Goal: Task Accomplishment & Management: Use online tool/utility

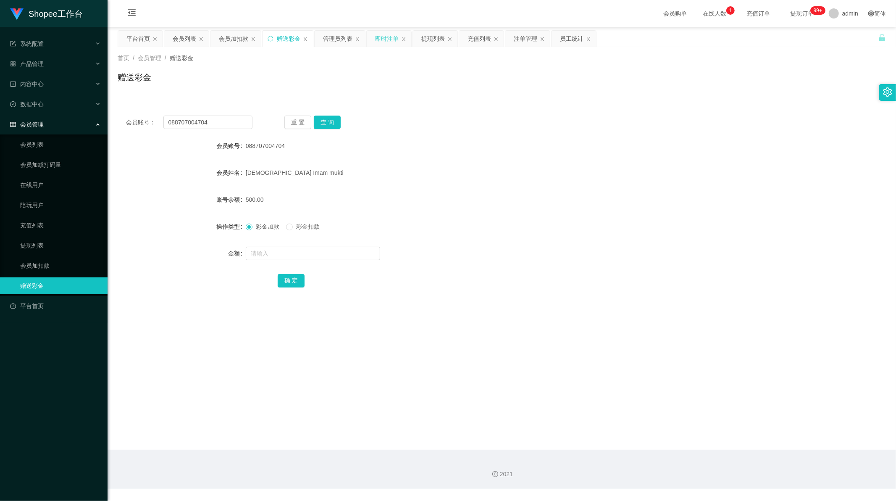
scroll to position [1, 0]
click at [380, 38] on div "即时注单" at bounding box center [387, 39] width 24 height 16
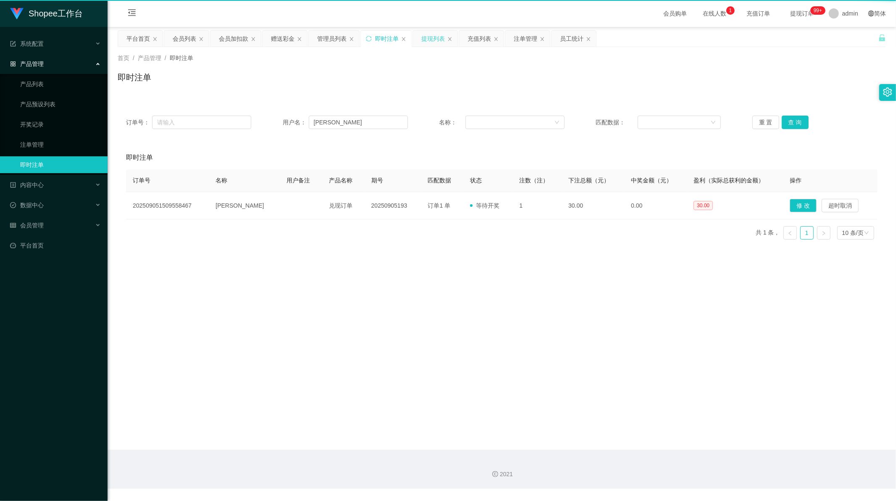
click at [429, 39] on div "提现列表" at bounding box center [433, 39] width 24 height 16
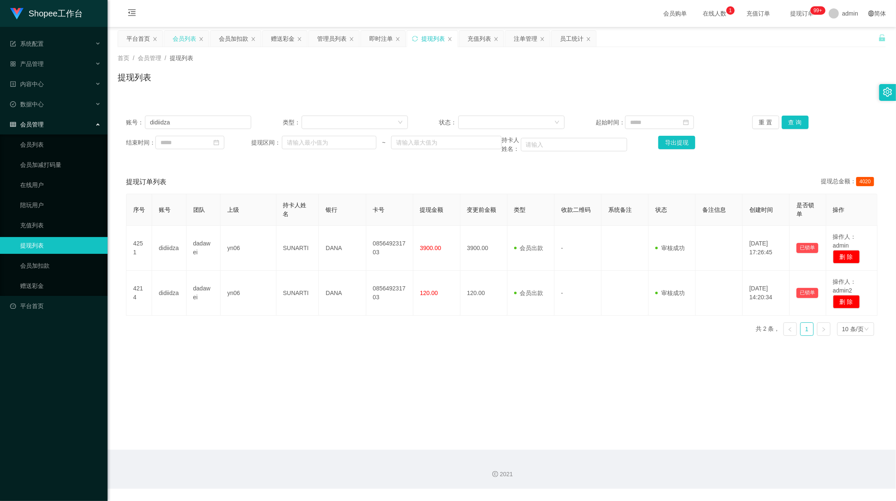
click at [191, 38] on div "会员列表" at bounding box center [185, 39] width 24 height 16
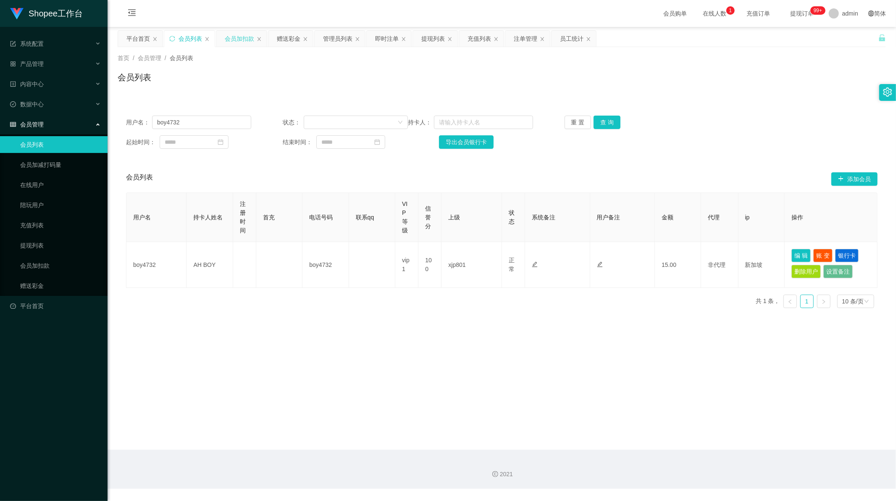
click at [229, 39] on div "会员加扣款" at bounding box center [239, 39] width 29 height 16
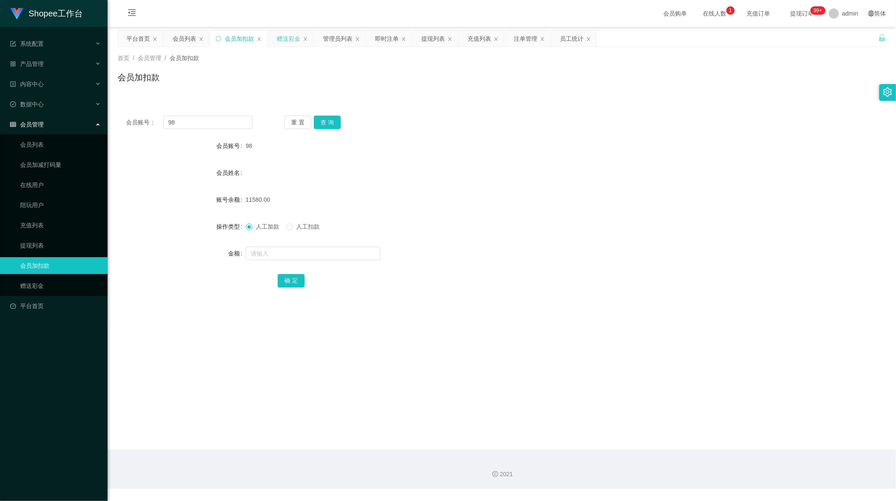
click at [273, 38] on div "赠送彩金" at bounding box center [290, 39] width 45 height 16
click at [231, 40] on div "会员加扣款" at bounding box center [239, 39] width 29 height 16
click at [331, 40] on div "管理员列表" at bounding box center [337, 39] width 29 height 16
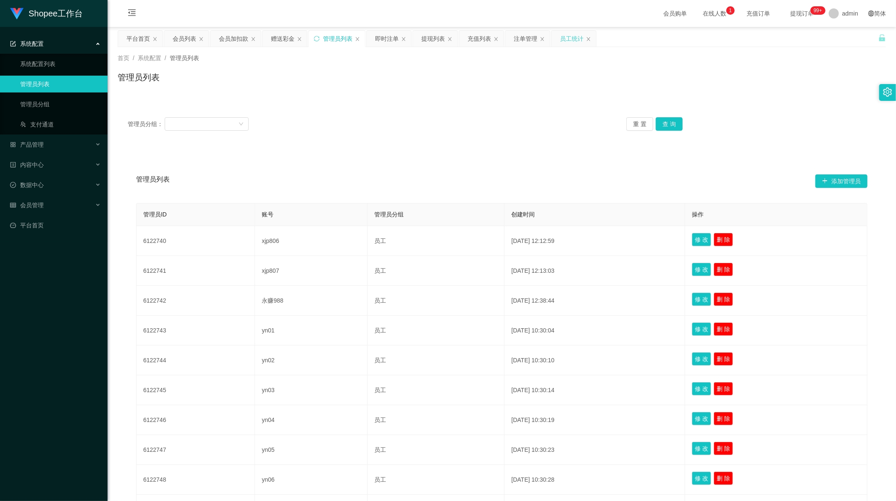
click at [565, 40] on div "员工统计" at bounding box center [572, 39] width 24 height 16
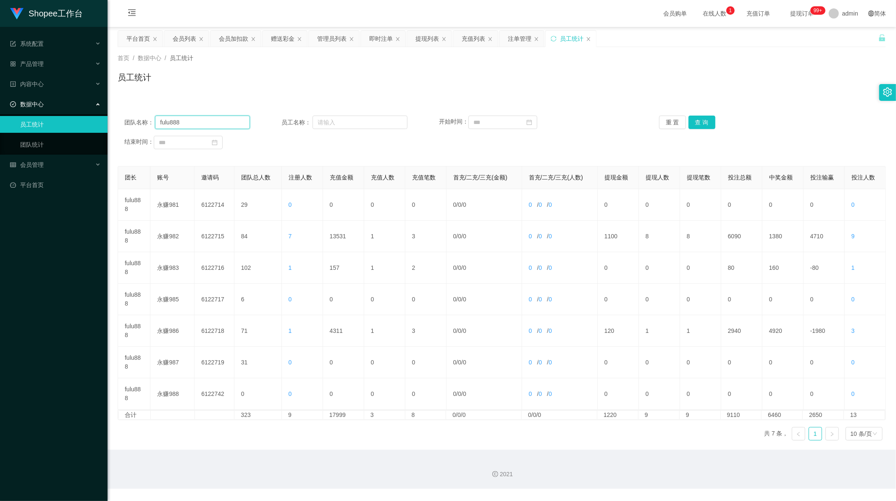
click at [181, 124] on input "fulu888" at bounding box center [202, 122] width 95 height 13
click at [704, 126] on button "查 询" at bounding box center [701, 122] width 27 height 13
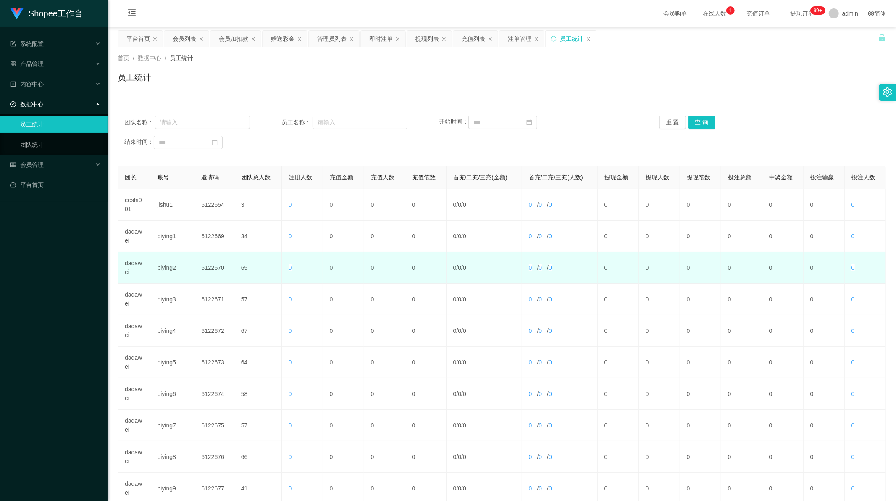
click at [131, 267] on td "dadawei" at bounding box center [134, 268] width 32 height 32
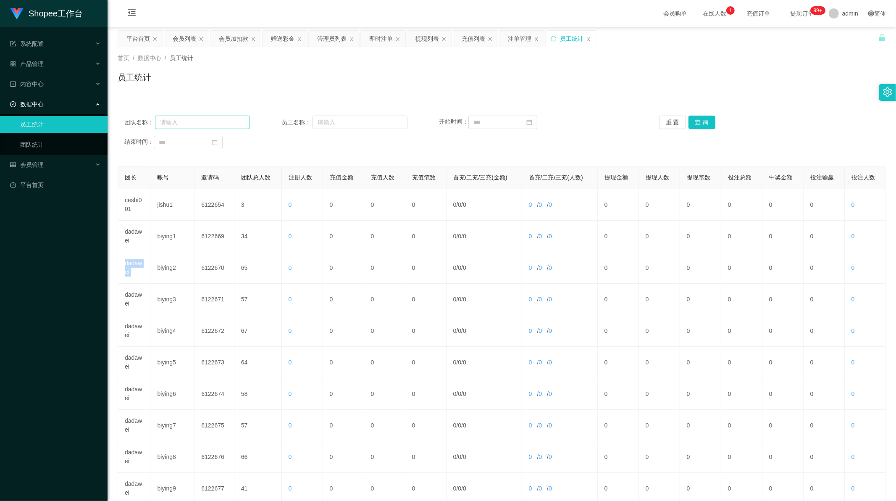
copy td "dadawei"
drag, startPoint x: 198, startPoint y: 127, endPoint x: 228, endPoint y: 121, distance: 31.3
click at [201, 126] on input "text" at bounding box center [202, 122] width 95 height 13
paste input "dadawei"
type input "dadawei"
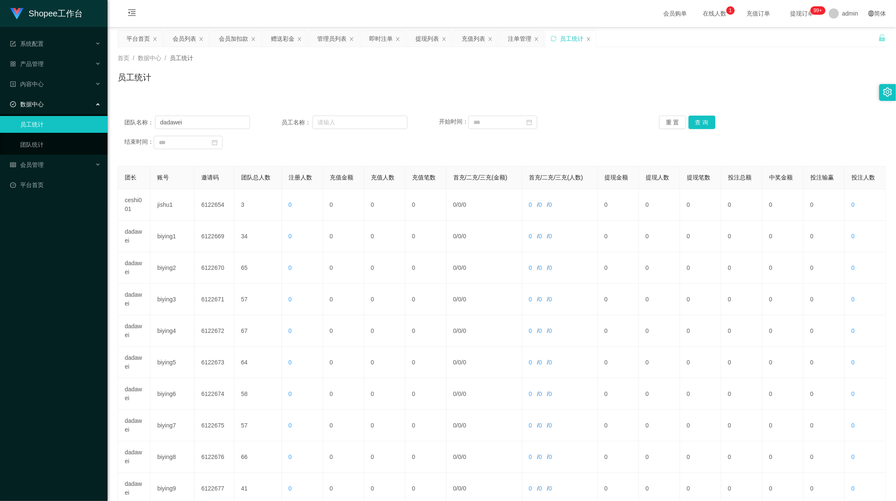
click at [696, 115] on div "团队名称： dadawei 员工名称： 开始时间： 重 置 查 询 结束时间：" at bounding box center [502, 132] width 768 height 50
click at [694, 121] on button "查 询" at bounding box center [701, 122] width 27 height 13
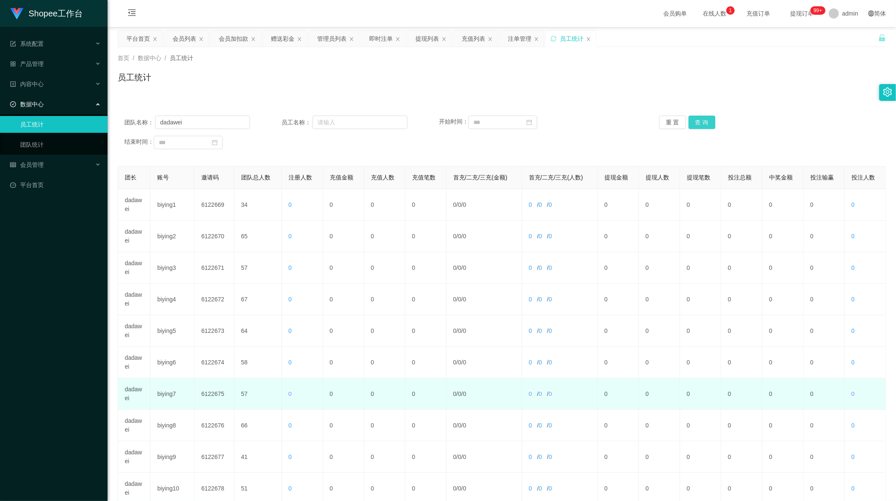
scroll to position [80, 0]
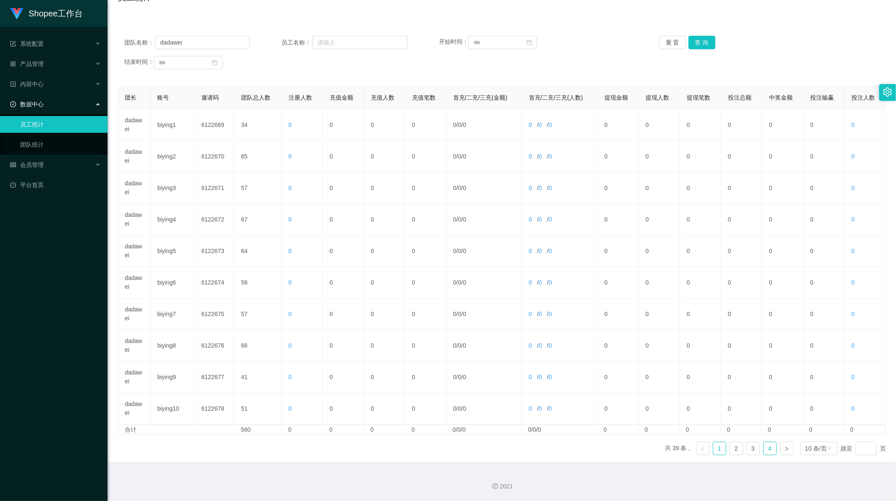
click at [764, 446] on link "4" at bounding box center [770, 448] width 13 height 13
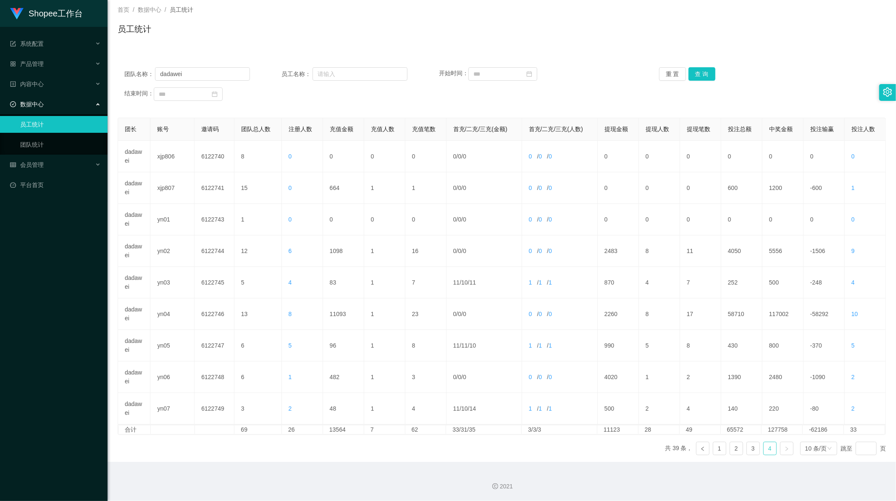
scroll to position [0, 0]
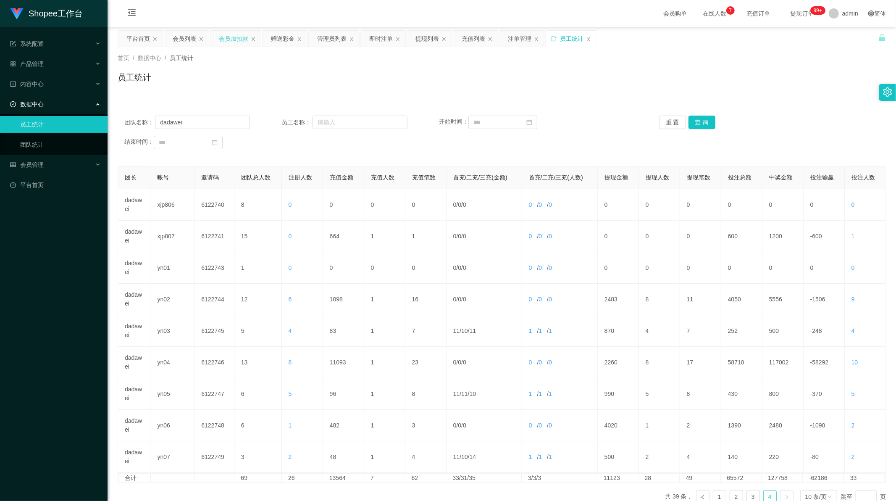
click at [227, 40] on div "会员加扣款" at bounding box center [233, 39] width 29 height 16
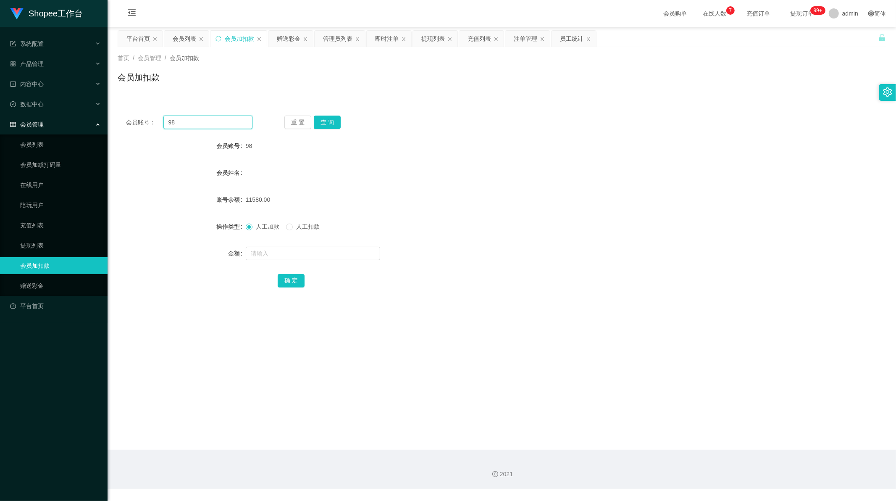
click at [194, 123] on input "98" at bounding box center [207, 122] width 89 height 13
paste input "22"
type input "22"
click at [318, 122] on button "查 询" at bounding box center [327, 122] width 27 height 13
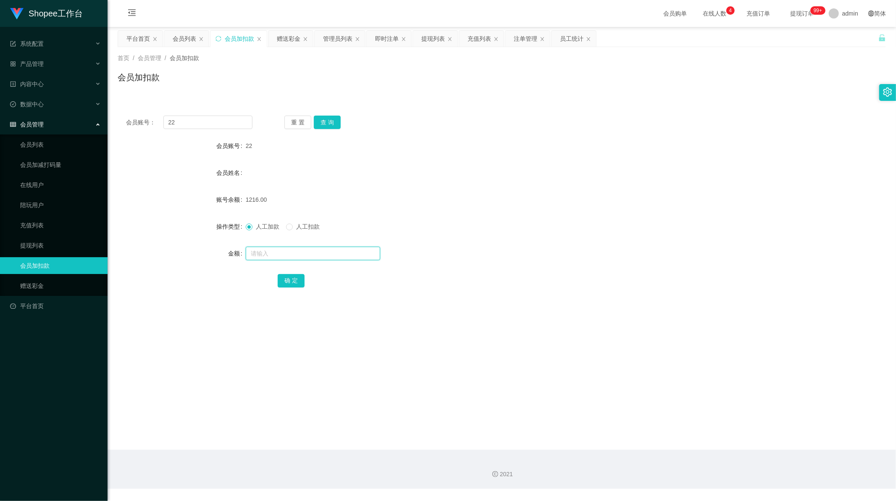
drag, startPoint x: 270, startPoint y: 251, endPoint x: 276, endPoint y: 254, distance: 6.8
click at [270, 251] on input "text" at bounding box center [313, 253] width 134 height 13
paste input "13"
drag, startPoint x: 249, startPoint y: 254, endPoint x: 237, endPoint y: 253, distance: 11.8
click at [237, 253] on div "金额 13" at bounding box center [502, 253] width 768 height 17
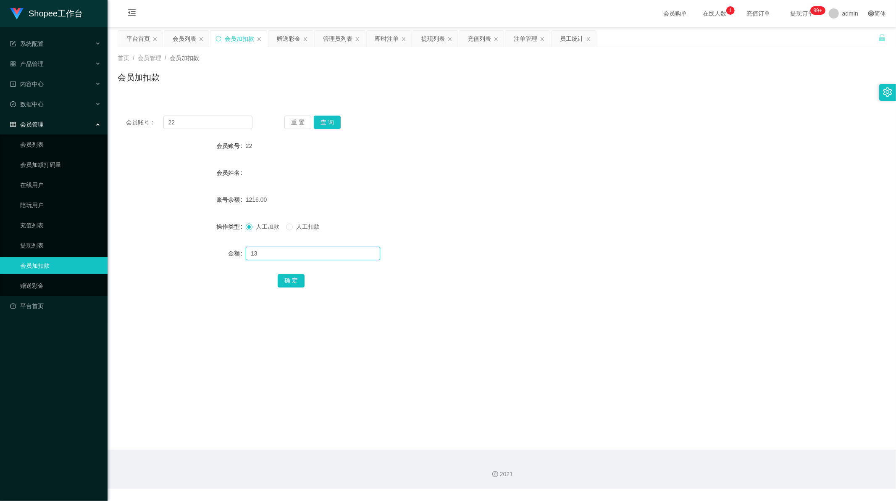
drag, startPoint x: 256, startPoint y: 253, endPoint x: 291, endPoint y: 256, distance: 35.4
click at [291, 256] on input "13" at bounding box center [313, 253] width 134 height 13
type input "13"
click at [283, 278] on button "确 定" at bounding box center [291, 280] width 27 height 13
click at [170, 122] on input "22" at bounding box center [207, 122] width 89 height 13
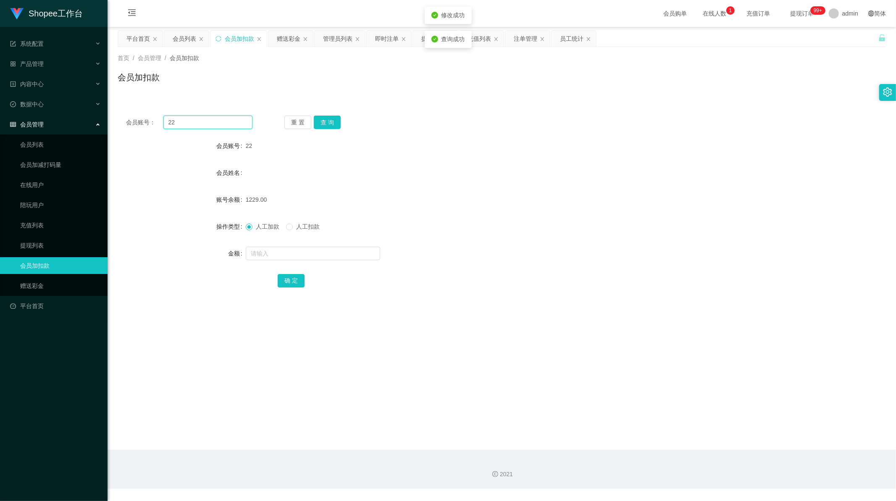
click at [170, 122] on input "22" at bounding box center [207, 122] width 89 height 13
click at [261, 251] on input "text" at bounding box center [313, 253] width 134 height 13
type input "1"
click at [292, 279] on button "确 定" at bounding box center [291, 280] width 27 height 13
click at [351, 306] on div "会员账号： 22 重 置 查 询 会员账号 22 会员姓名 账号余额 1230.00 操作类型 人工加款 人工扣款 金额 确 定" at bounding box center [502, 207] width 768 height 200
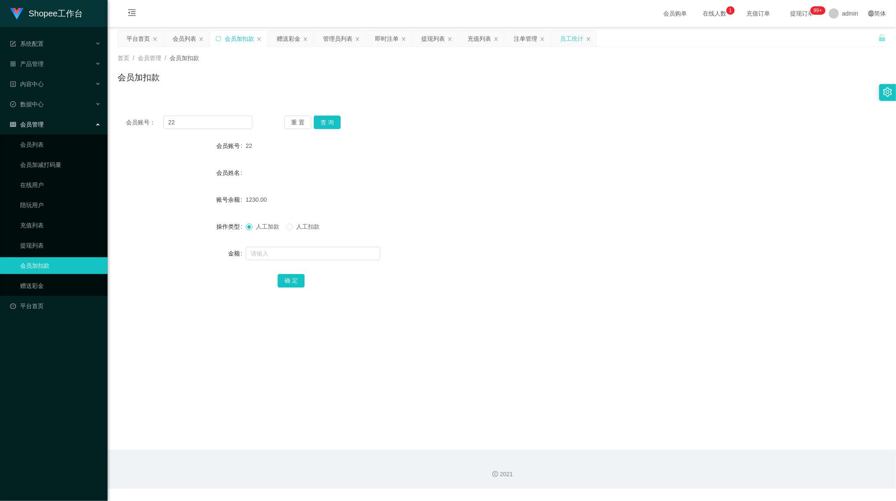
click at [570, 42] on div "员工统计" at bounding box center [572, 39] width 24 height 16
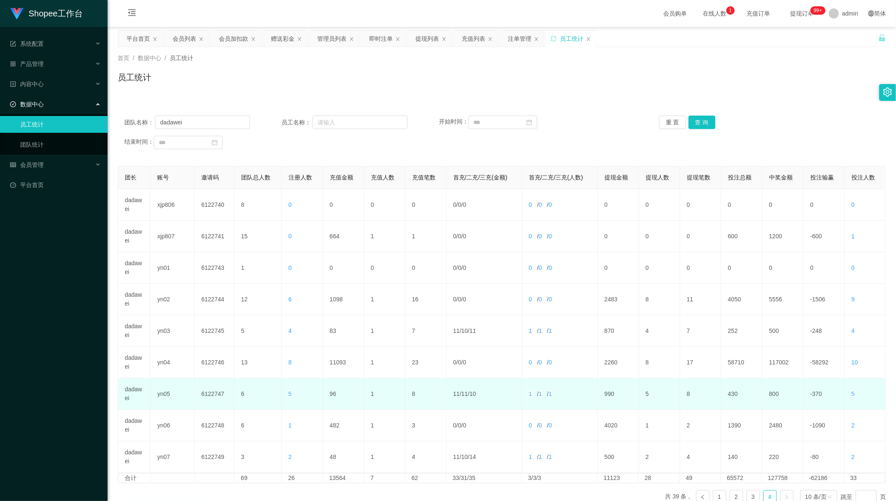
scroll to position [48, 0]
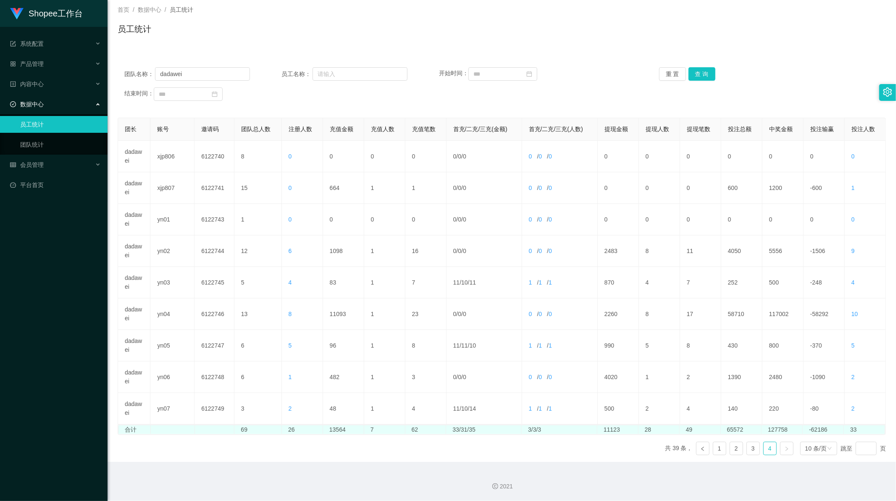
click at [606, 433] on td "11123" at bounding box center [617, 429] width 41 height 9
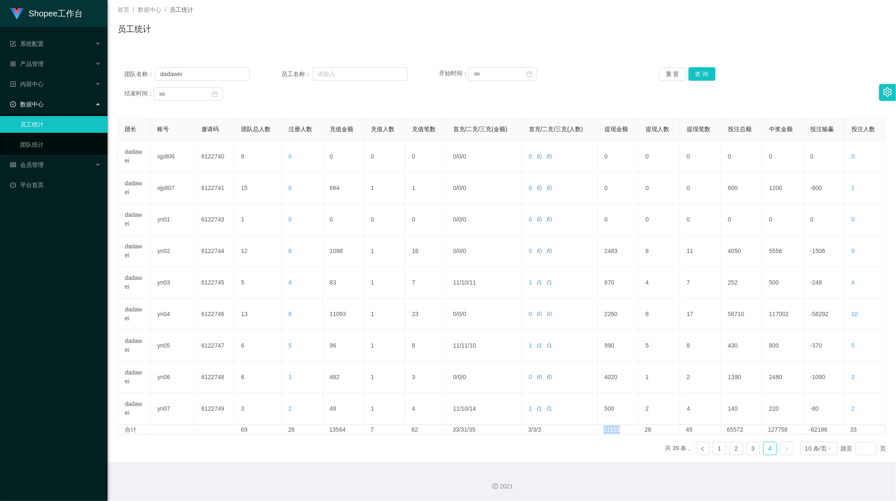
copy td "11123"
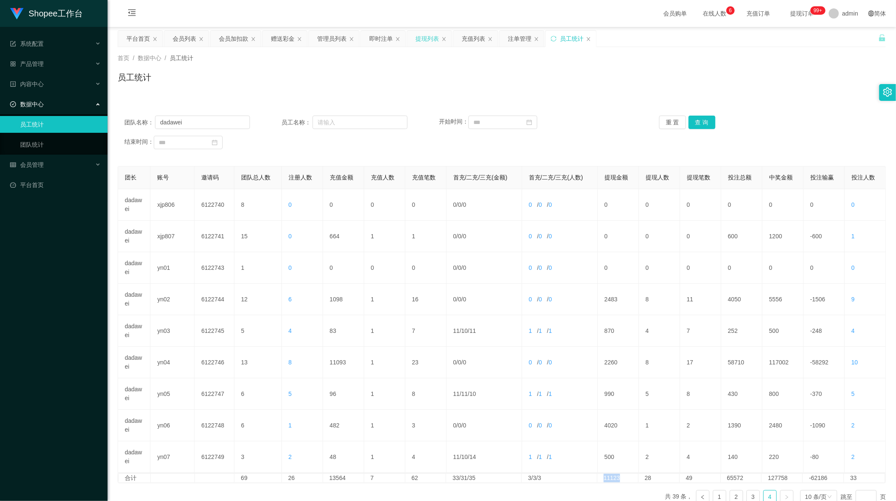
click at [425, 39] on div "提现列表" at bounding box center [427, 39] width 24 height 16
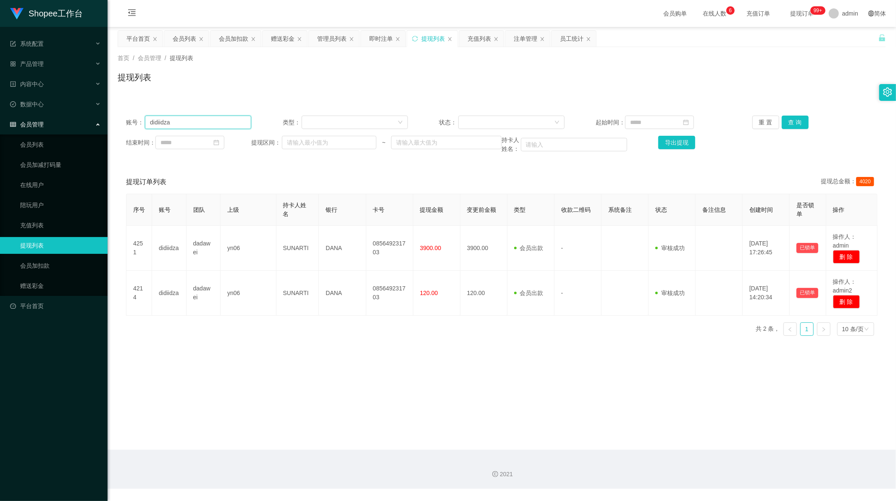
click at [189, 126] on input "didiidza" at bounding box center [198, 122] width 106 height 13
paste input "22"
type input "22"
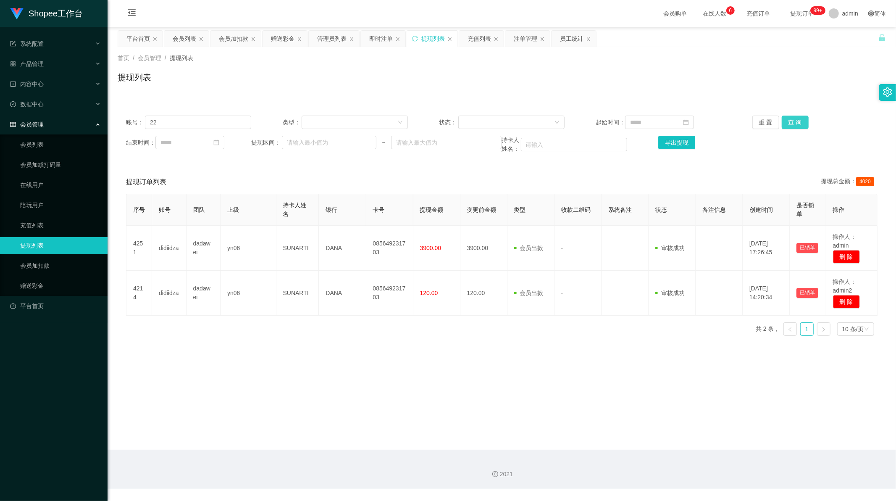
click at [788, 123] on button "查 询" at bounding box center [795, 122] width 27 height 13
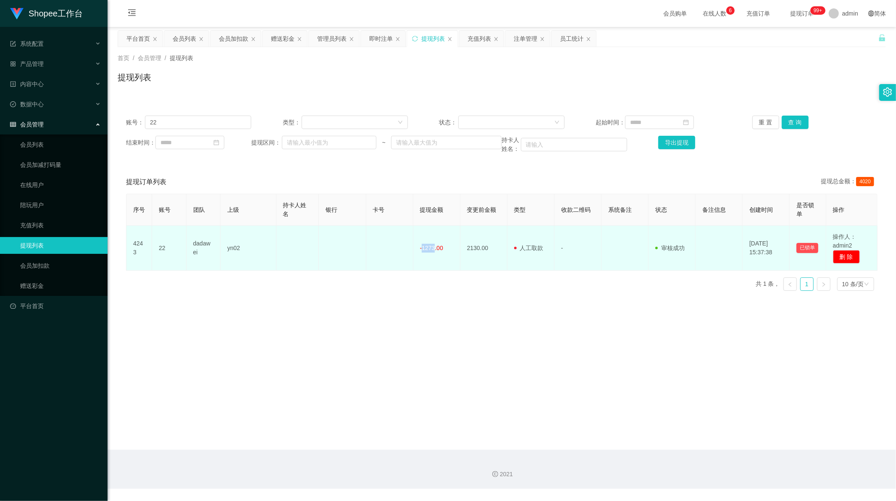
drag, startPoint x: 431, startPoint y: 249, endPoint x: 422, endPoint y: 249, distance: 9.7
click at [422, 249] on span "-1273.00" at bounding box center [431, 247] width 23 height 7
copy span "1273"
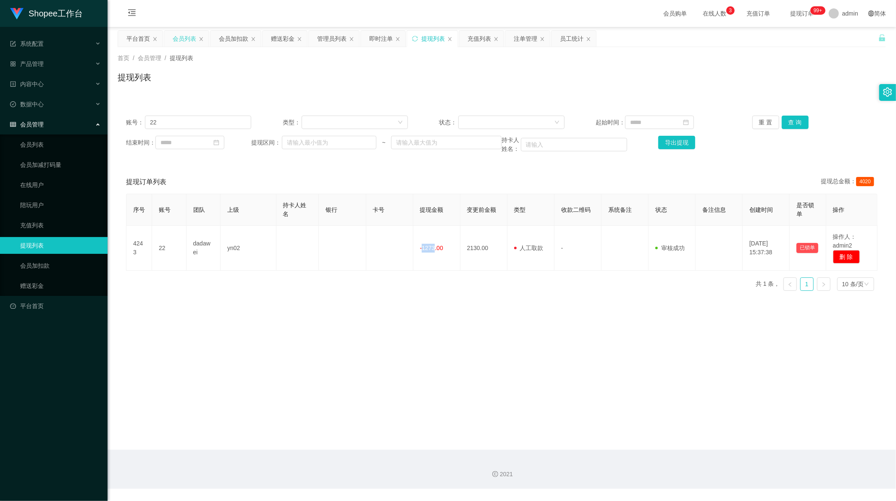
click at [182, 37] on div "会员列表" at bounding box center [185, 39] width 24 height 16
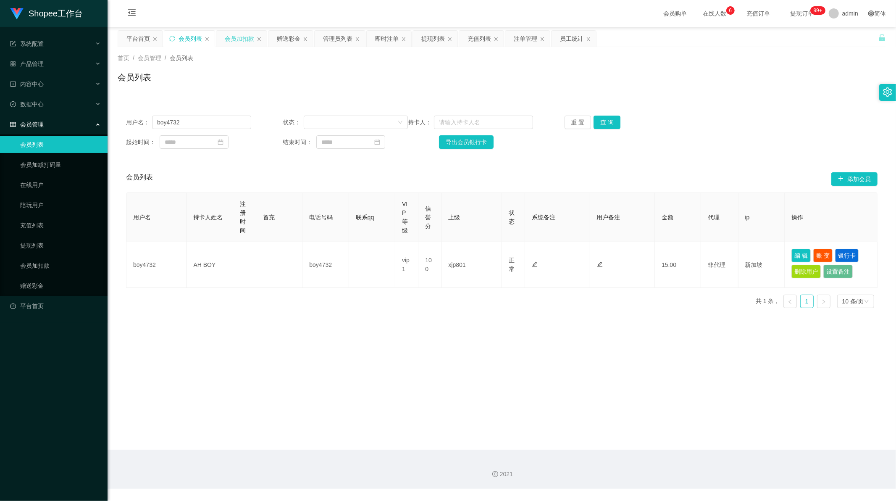
click at [226, 36] on div "会员加扣款" at bounding box center [239, 39] width 29 height 16
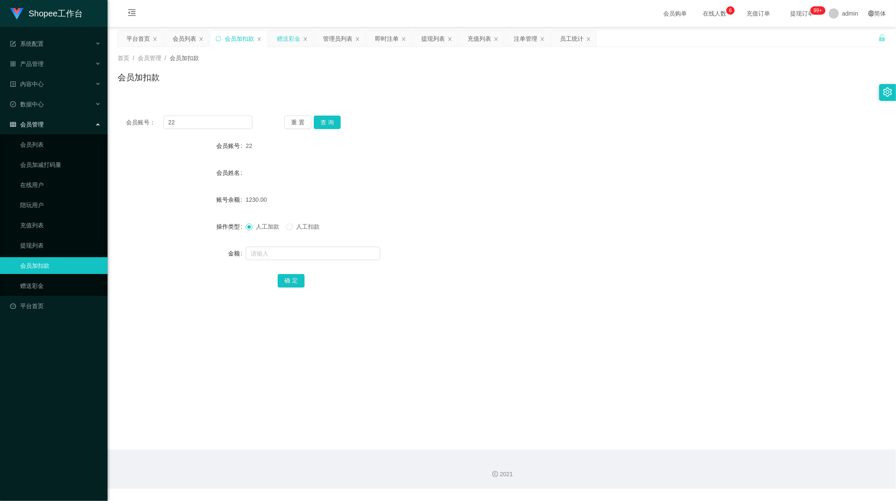
click at [288, 41] on div "赠送彩金" at bounding box center [289, 39] width 24 height 16
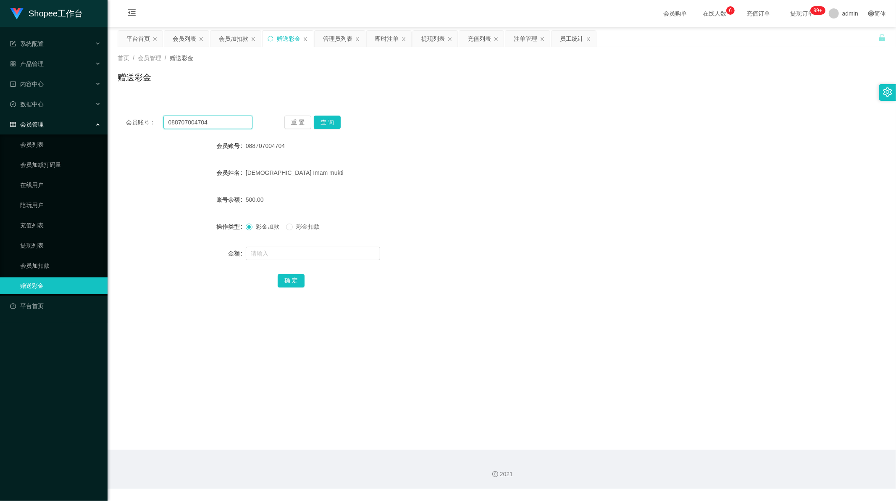
click at [213, 121] on input "088707004704" at bounding box center [207, 122] width 89 height 13
paste input "Onoy99"
type input "Onoy99"
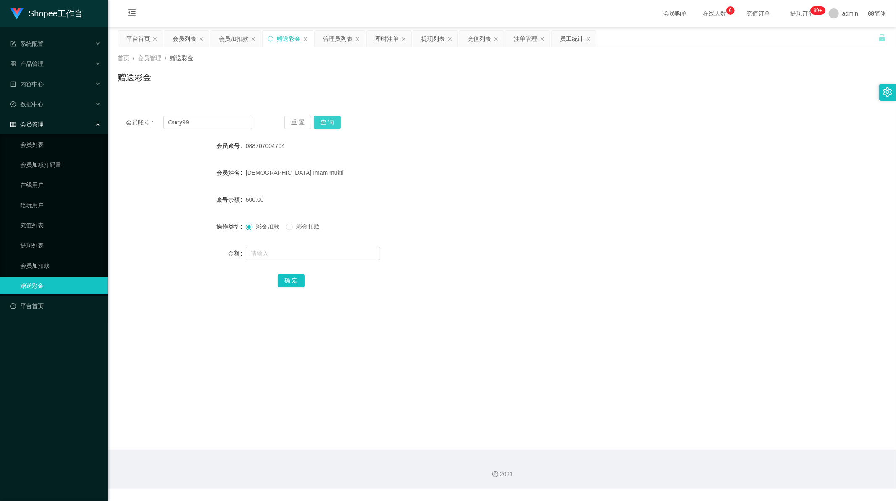
drag, startPoint x: 323, startPoint y: 121, endPoint x: 310, endPoint y: 142, distance: 25.3
click at [322, 121] on button "查 询" at bounding box center [327, 122] width 27 height 13
click at [257, 253] on input "text" at bounding box center [313, 253] width 134 height 13
type input "100"
click at [295, 279] on button "确 定" at bounding box center [291, 280] width 27 height 13
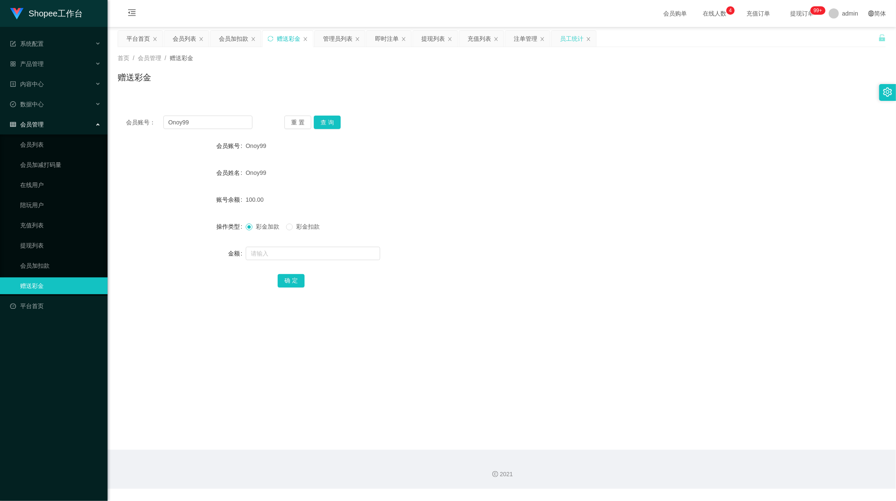
click at [566, 41] on div "员工统计" at bounding box center [572, 39] width 24 height 16
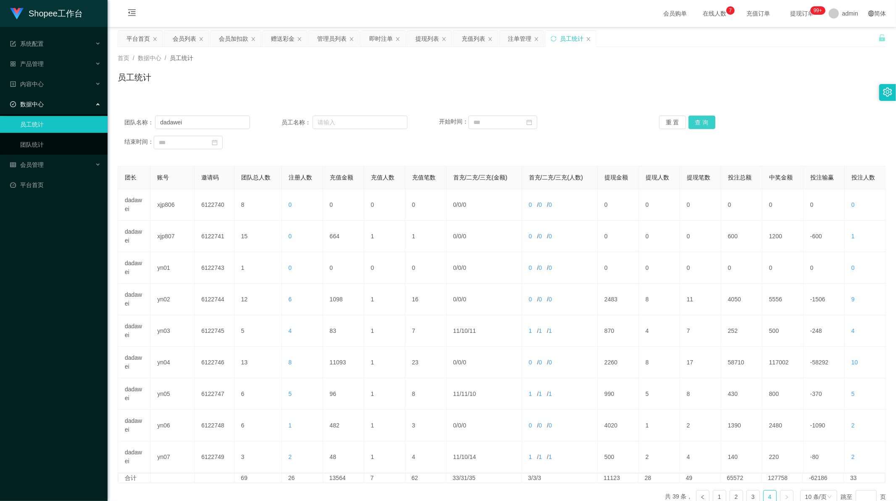
click at [711, 120] on button "查 询" at bounding box center [701, 122] width 27 height 13
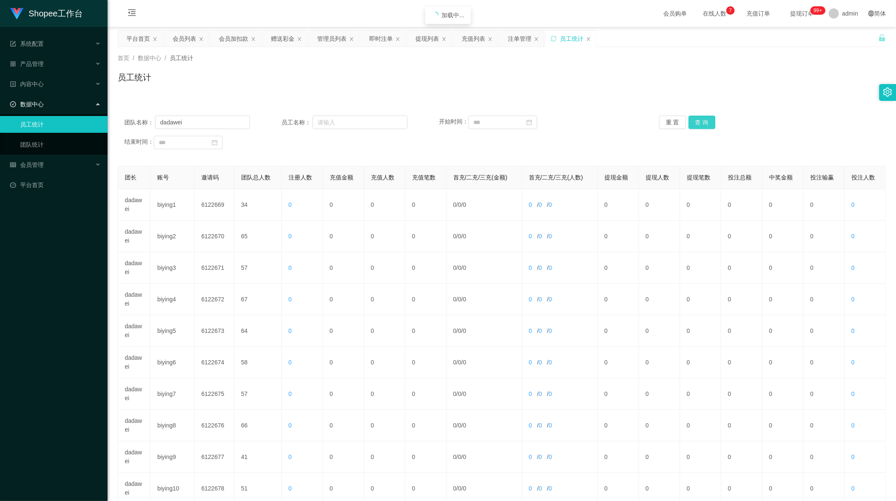
click at [704, 121] on button "查 询" at bounding box center [701, 122] width 27 height 13
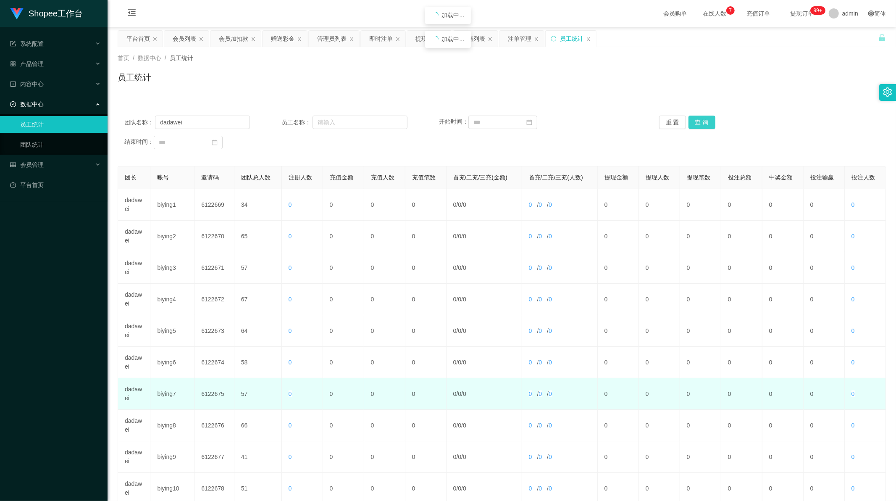
scroll to position [80, 0]
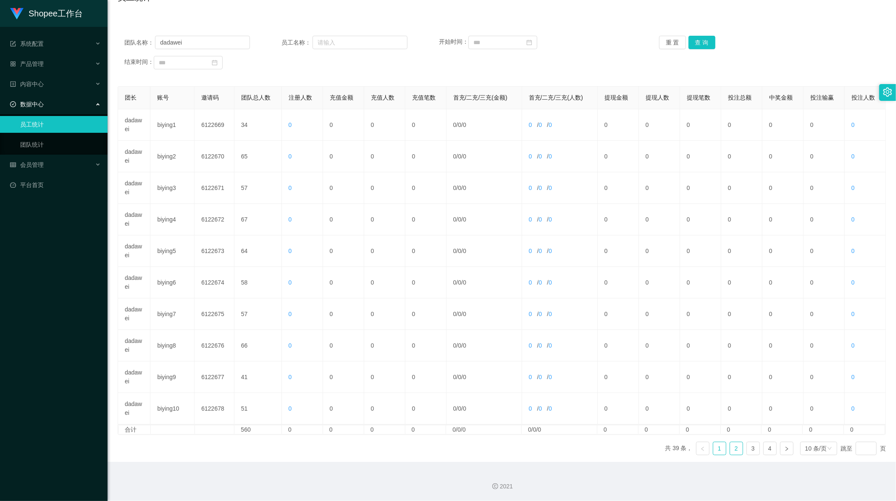
click at [730, 451] on link "2" at bounding box center [736, 448] width 13 height 13
click at [748, 447] on link "3" at bounding box center [753, 448] width 13 height 13
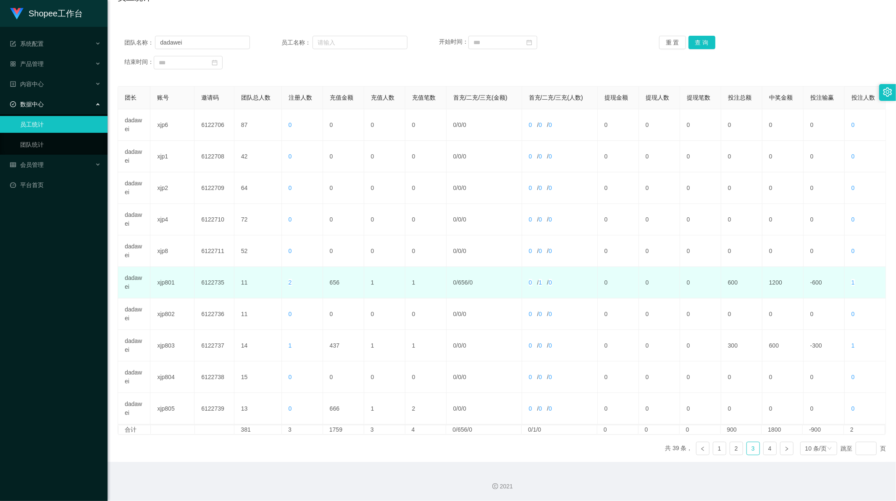
click at [330, 284] on td "656" at bounding box center [343, 283] width 41 height 32
copy td "656"
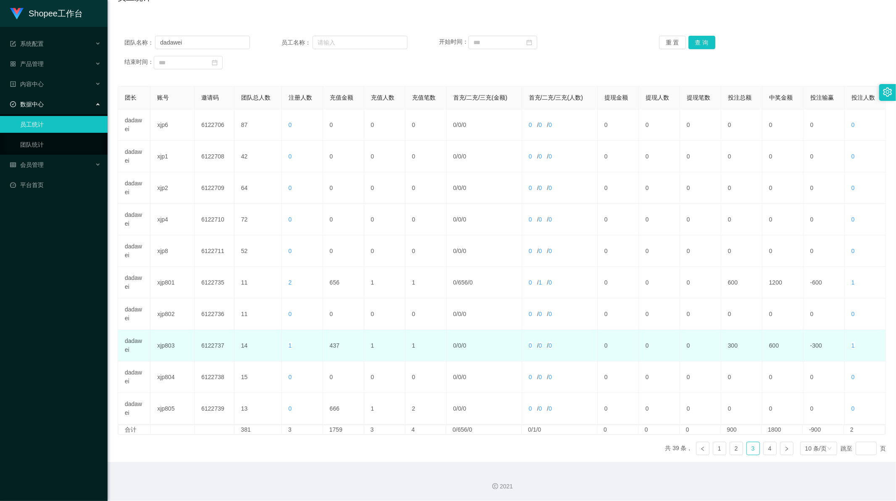
click at [337, 346] on td "437" at bounding box center [343, 346] width 41 height 32
click at [334, 346] on td "437" at bounding box center [343, 346] width 41 height 32
copy td "437"
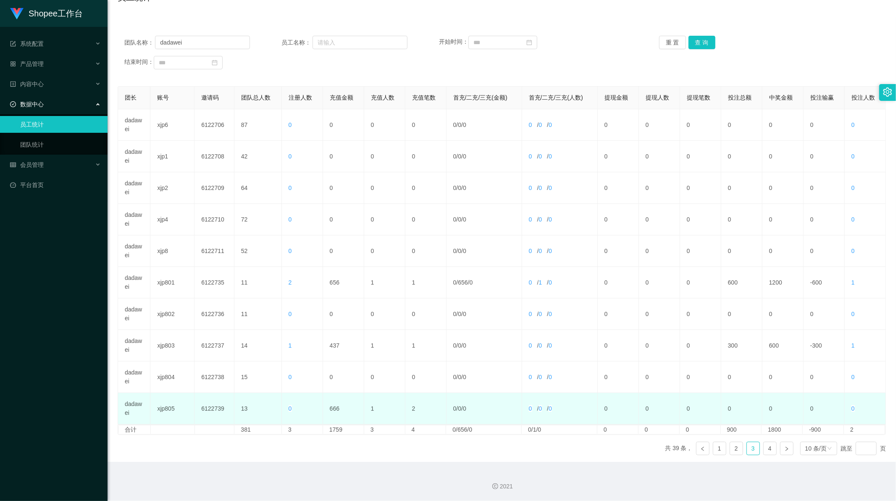
click at [333, 409] on td "666" at bounding box center [343, 409] width 41 height 32
copy td "666"
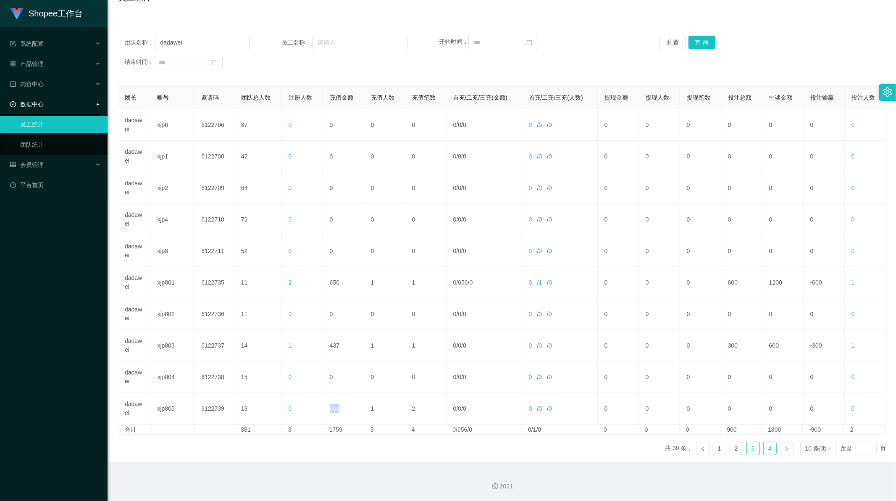
click at [764, 447] on link "4" at bounding box center [770, 448] width 13 height 13
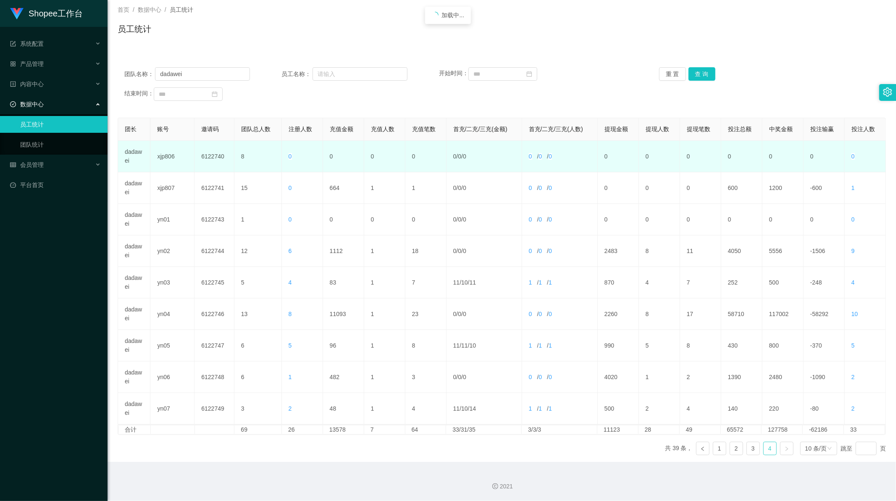
scroll to position [48, 0]
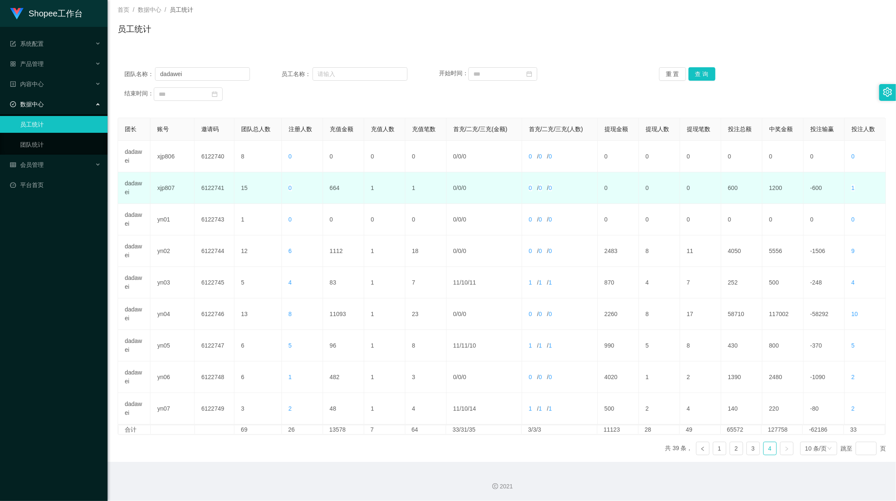
click at [332, 189] on td "664" at bounding box center [343, 188] width 41 height 32
copy td "664"
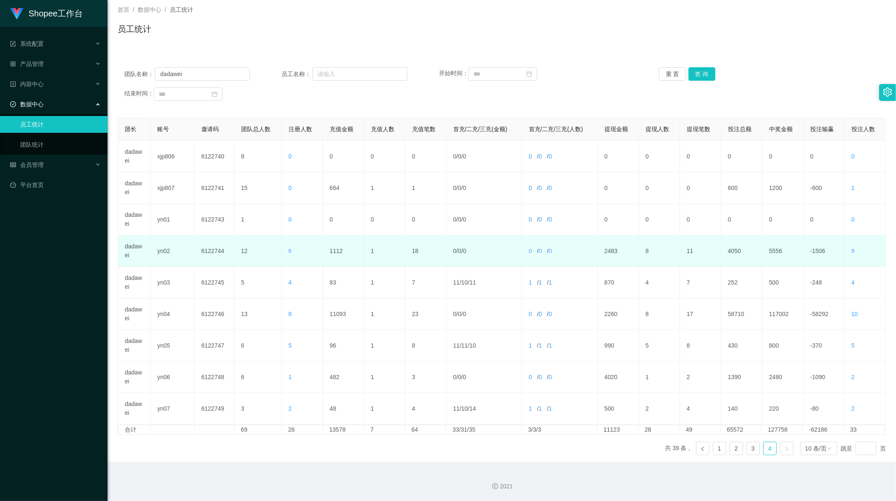
click at [335, 250] on td "1112" at bounding box center [343, 251] width 41 height 32
copy td "1112"
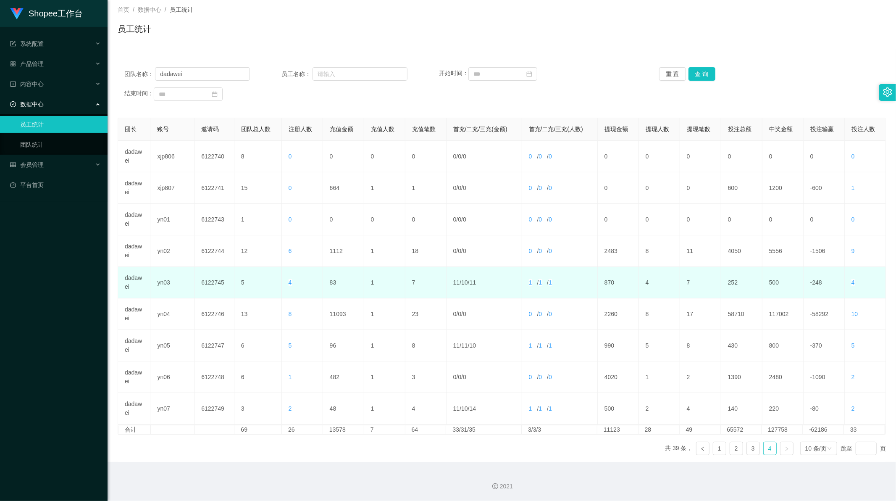
click at [331, 282] on td "83" at bounding box center [343, 283] width 41 height 32
copy td "83"
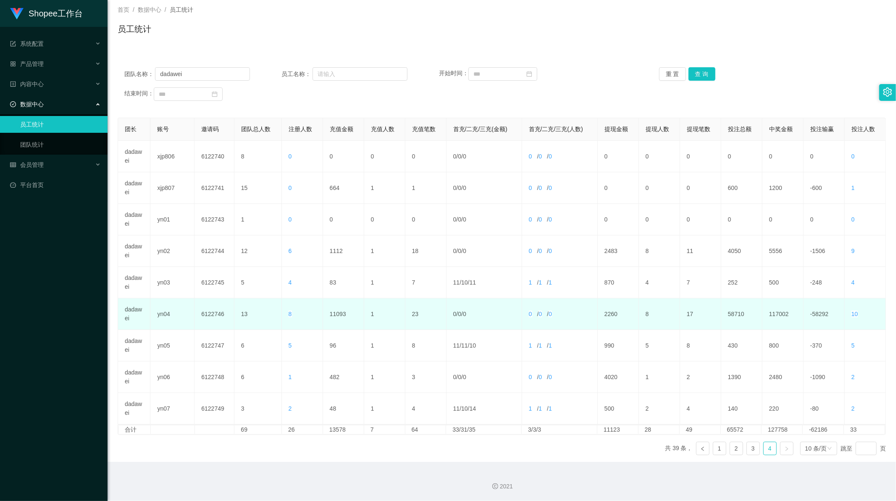
click at [333, 313] on td "11093" at bounding box center [343, 314] width 41 height 32
copy td "11093"
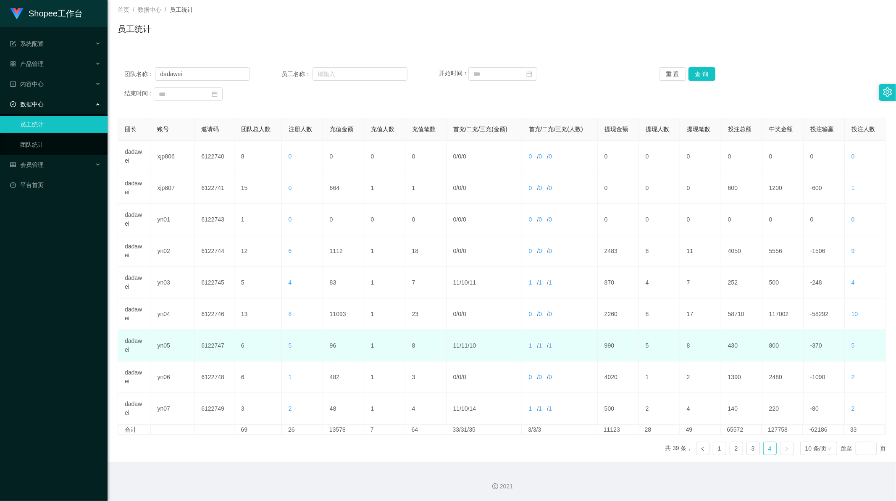
click at [332, 346] on td "96" at bounding box center [343, 346] width 41 height 32
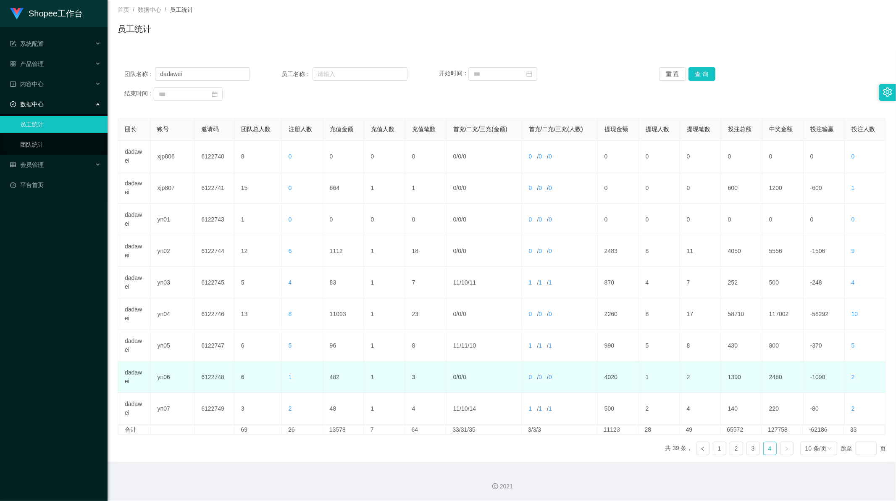
click at [333, 375] on td "482" at bounding box center [343, 377] width 41 height 32
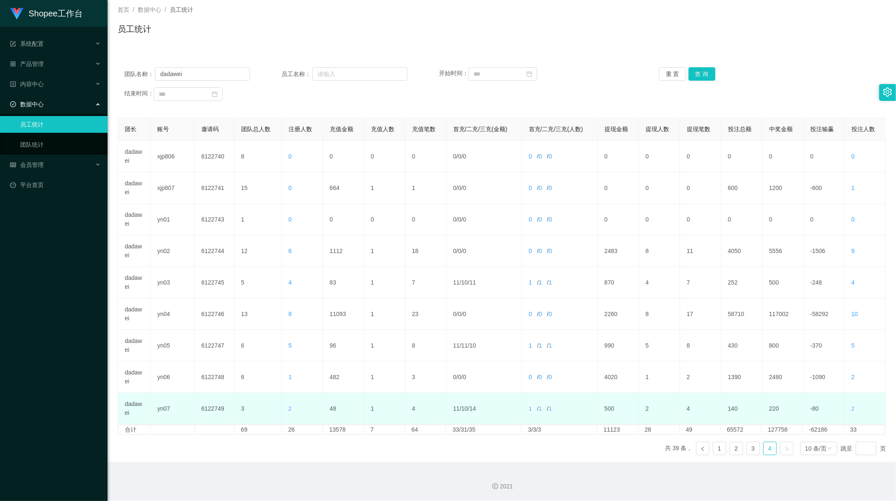
click at [331, 407] on td "48" at bounding box center [343, 409] width 41 height 32
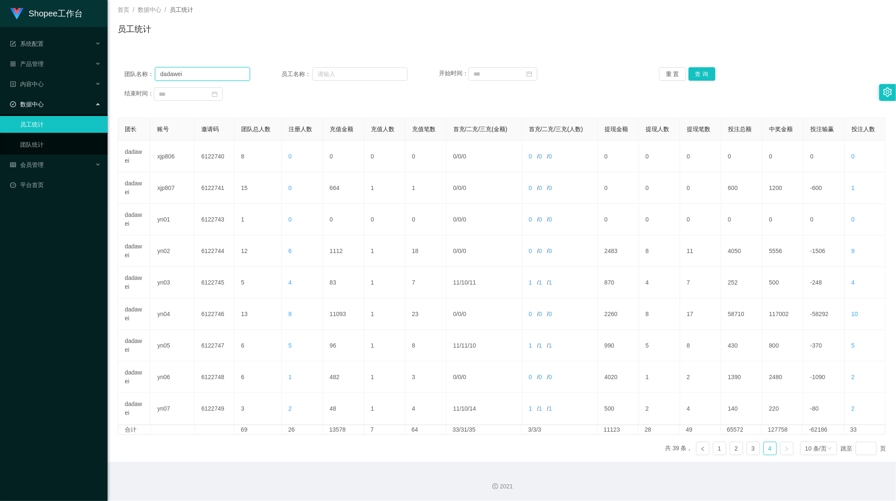
click at [172, 80] on input "dadawei" at bounding box center [202, 73] width 95 height 13
click at [691, 64] on div "团队名称： 员工名称： 开始时间： 重 置 查 询 结束时间：" at bounding box center [502, 84] width 768 height 50
click at [694, 70] on button "查 询" at bounding box center [701, 73] width 27 height 13
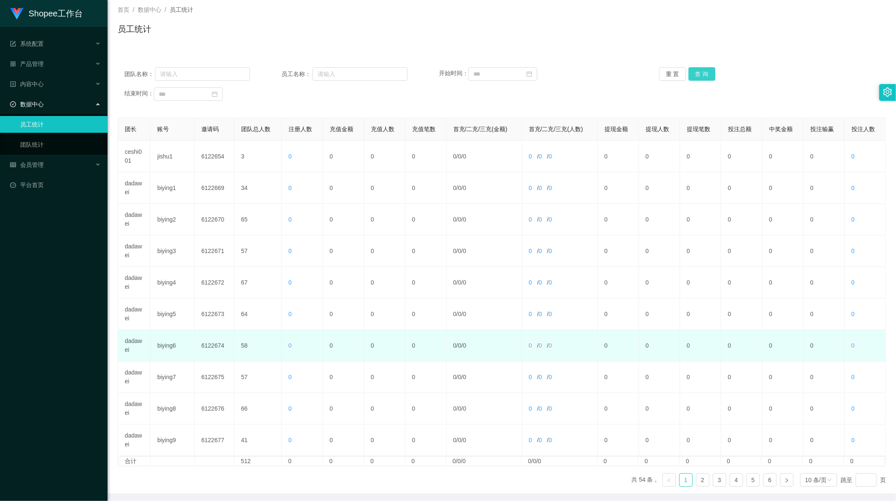
scroll to position [80, 0]
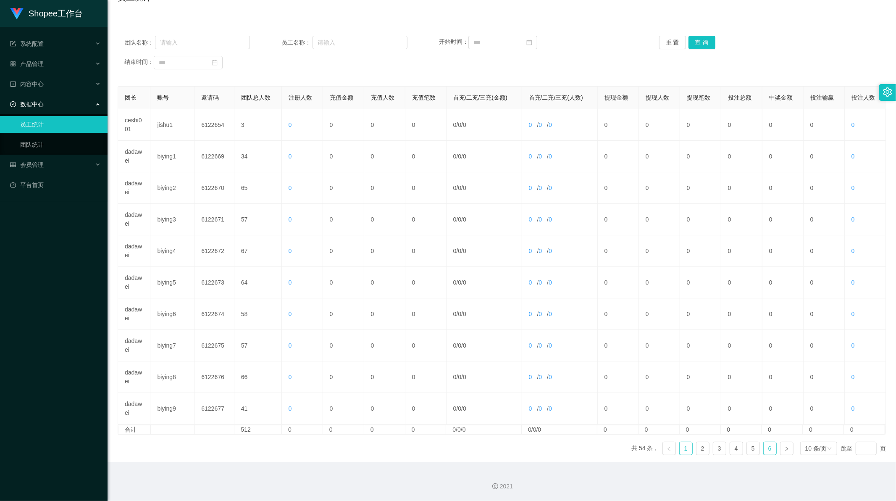
click at [771, 452] on li "6" at bounding box center [769, 447] width 13 height 13
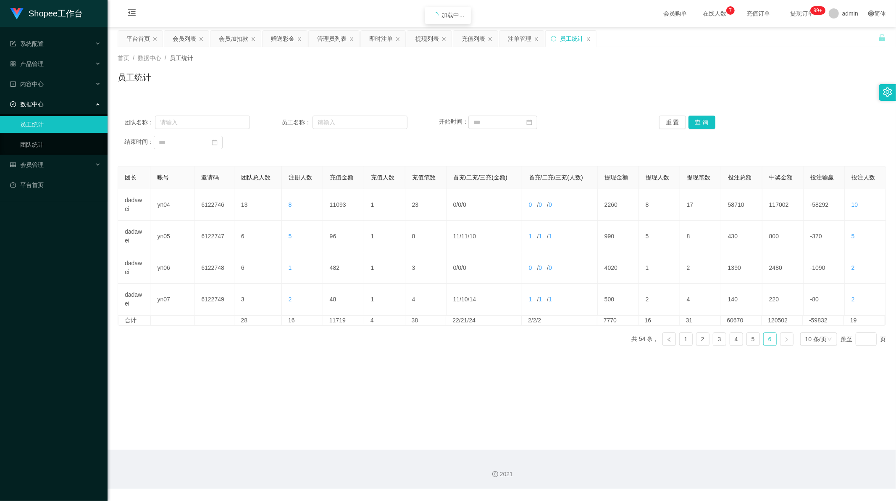
scroll to position [0, 0]
click at [749, 339] on link "5" at bounding box center [753, 339] width 13 height 13
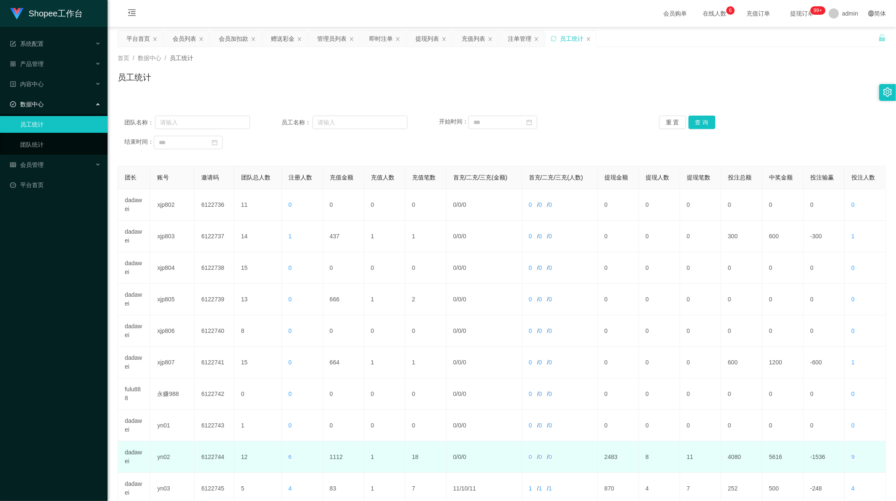
scroll to position [80, 0]
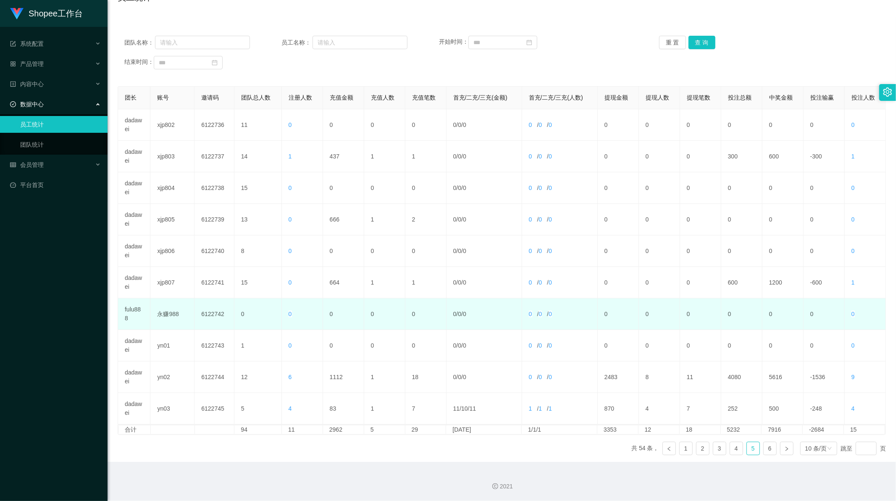
click at [137, 308] on td "fulu888" at bounding box center [134, 314] width 32 height 32
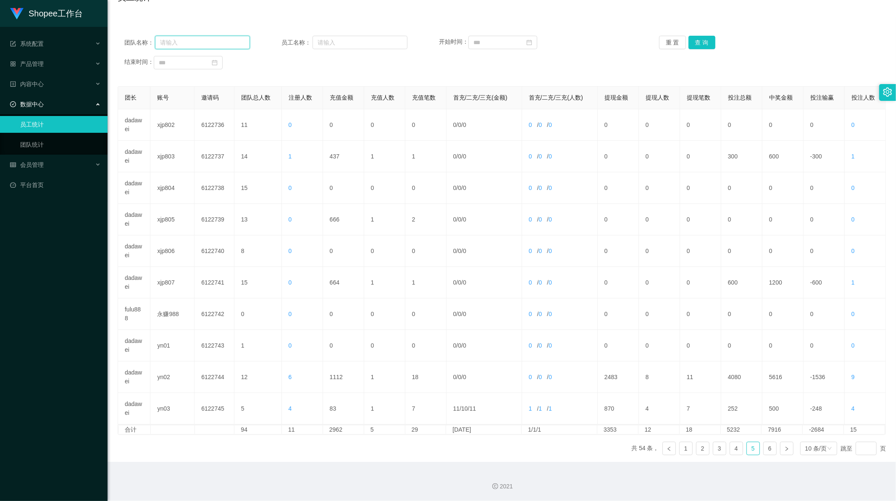
drag, startPoint x: 217, startPoint y: 42, endPoint x: 236, endPoint y: 39, distance: 19.5
click at [217, 42] on input "text" at bounding box center [202, 42] width 95 height 13
paste input "fulu888"
type input "fulu888"
click at [694, 40] on button "查 询" at bounding box center [701, 42] width 27 height 13
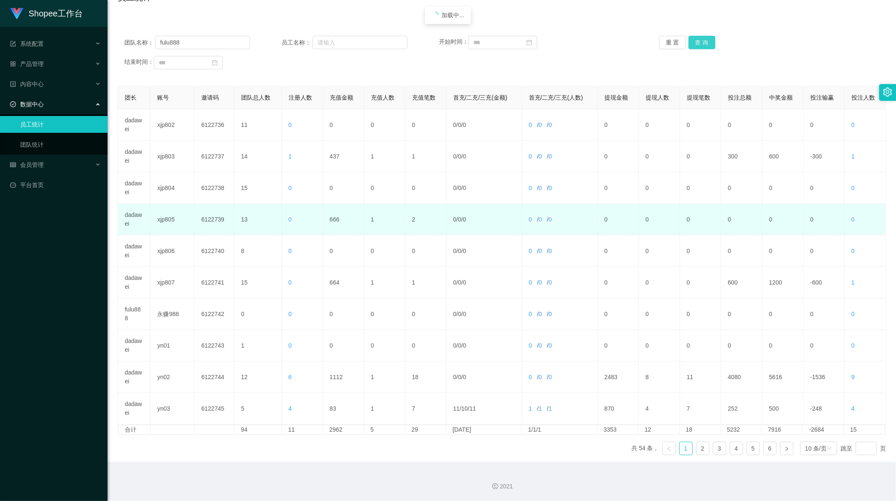
scroll to position [0, 0]
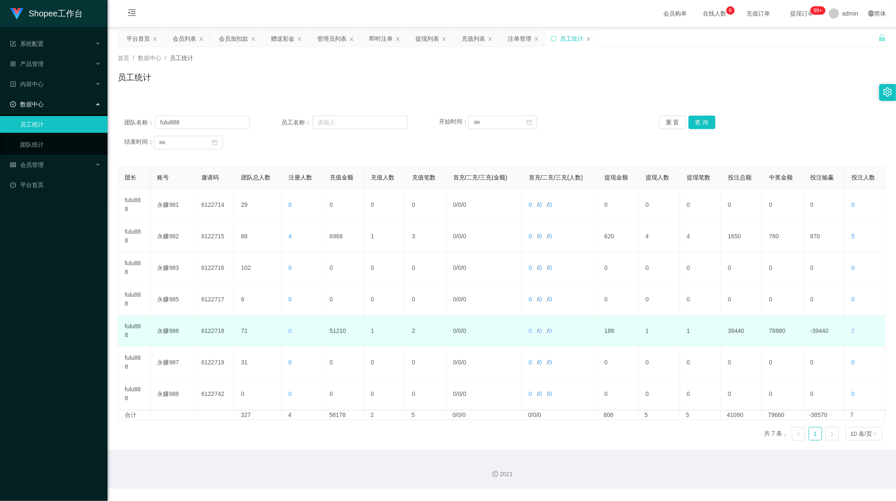
click at [334, 330] on td "51210" at bounding box center [343, 331] width 41 height 32
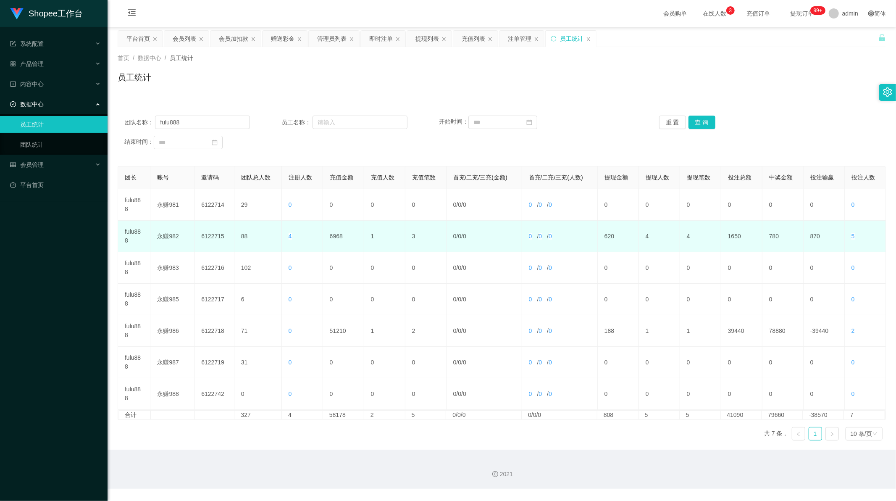
click at [331, 234] on td "6968" at bounding box center [343, 237] width 41 height 32
